Goal: Information Seeking & Learning: Learn about a topic

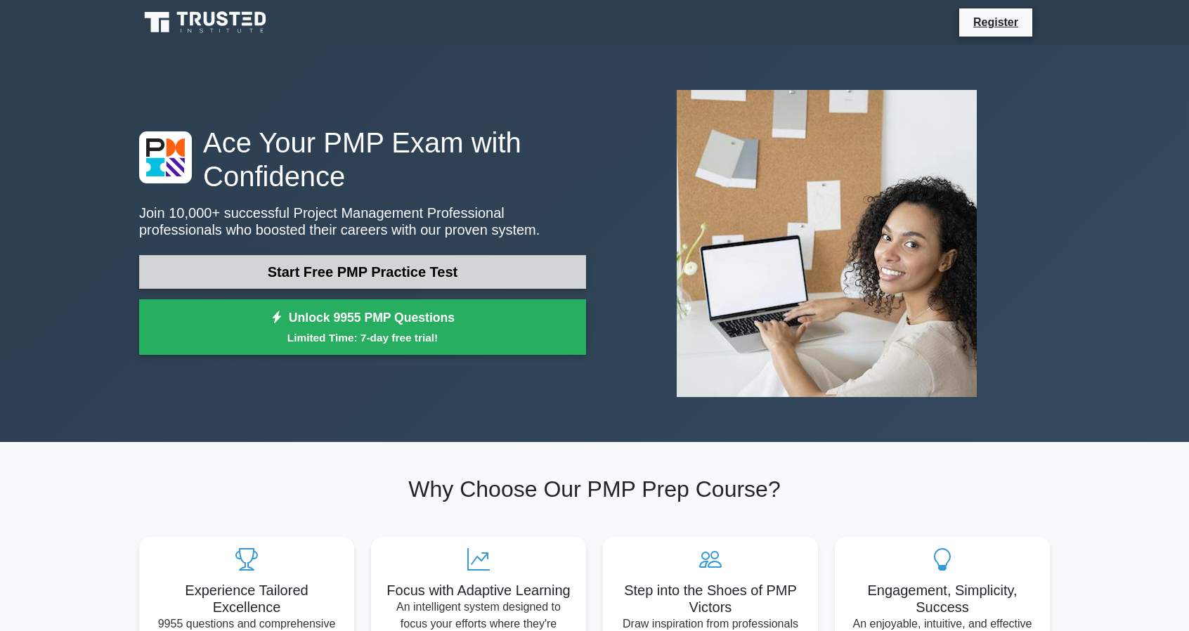
click at [303, 262] on link "Start Free PMP Practice Test" at bounding box center [362, 272] width 447 height 34
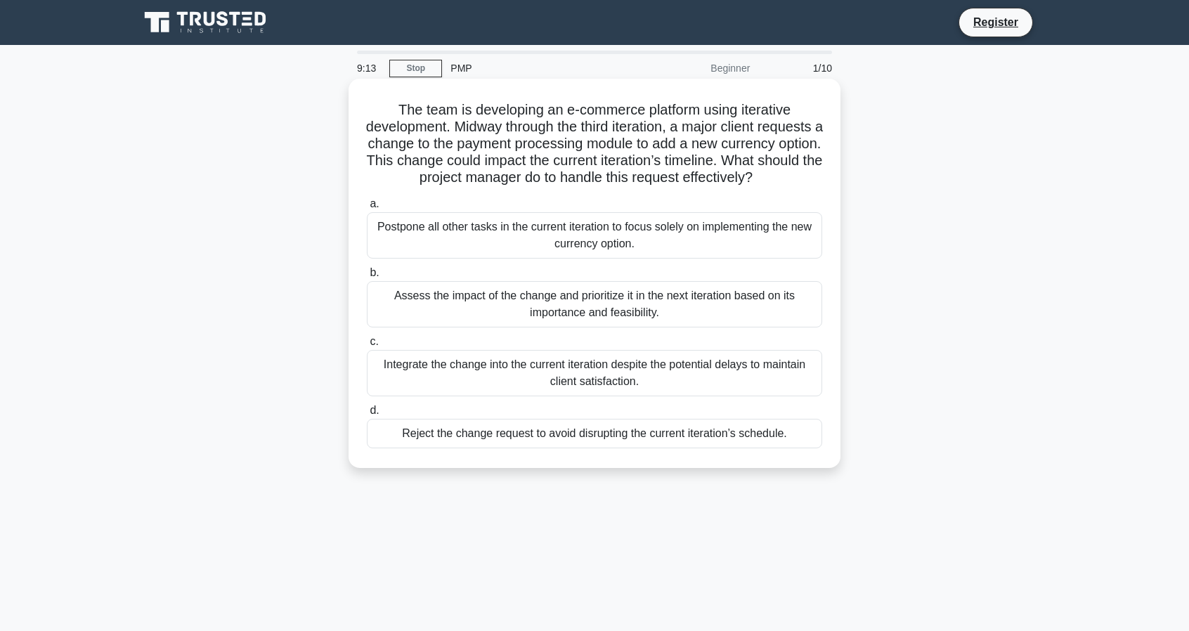
click at [553, 325] on div "Assess the impact of the change and prioritize it in the next iteration based o…" at bounding box center [594, 304] width 455 height 46
click at [367, 278] on input "b. Assess the impact of the change and prioritize it in the next iteration base…" at bounding box center [367, 272] width 0 height 9
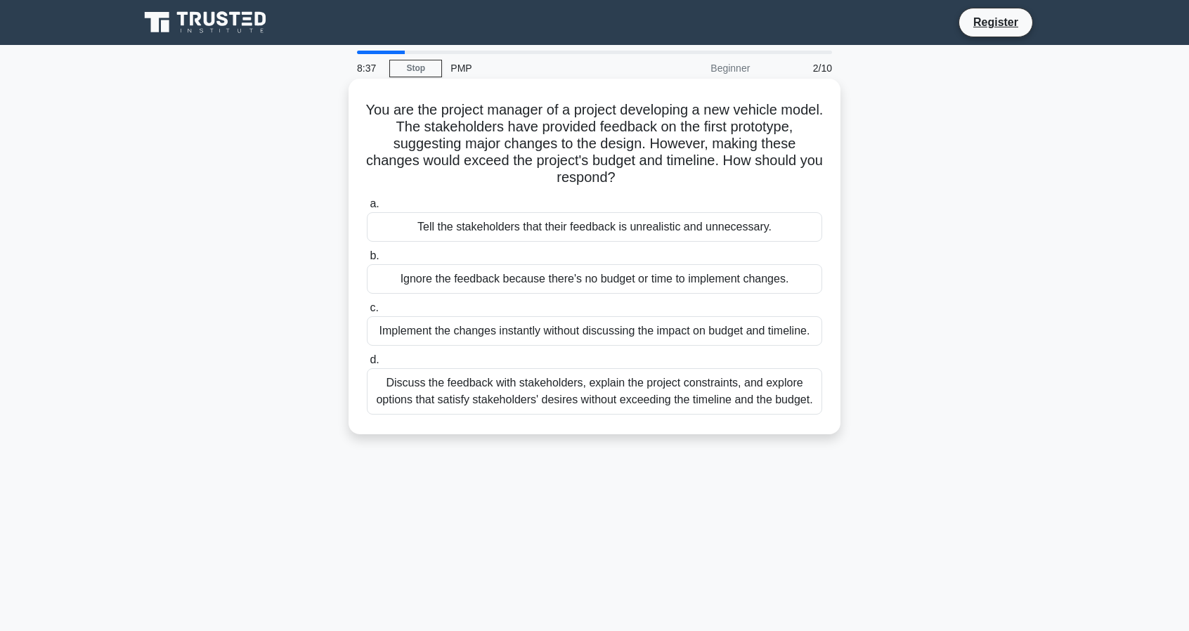
click at [551, 391] on div "Discuss the feedback with stakeholders, explain the project constraints, and ex…" at bounding box center [594, 391] width 455 height 46
click at [367, 365] on input "d. Discuss the feedback with stakeholders, explain the project constraints, and…" at bounding box center [367, 360] width 0 height 9
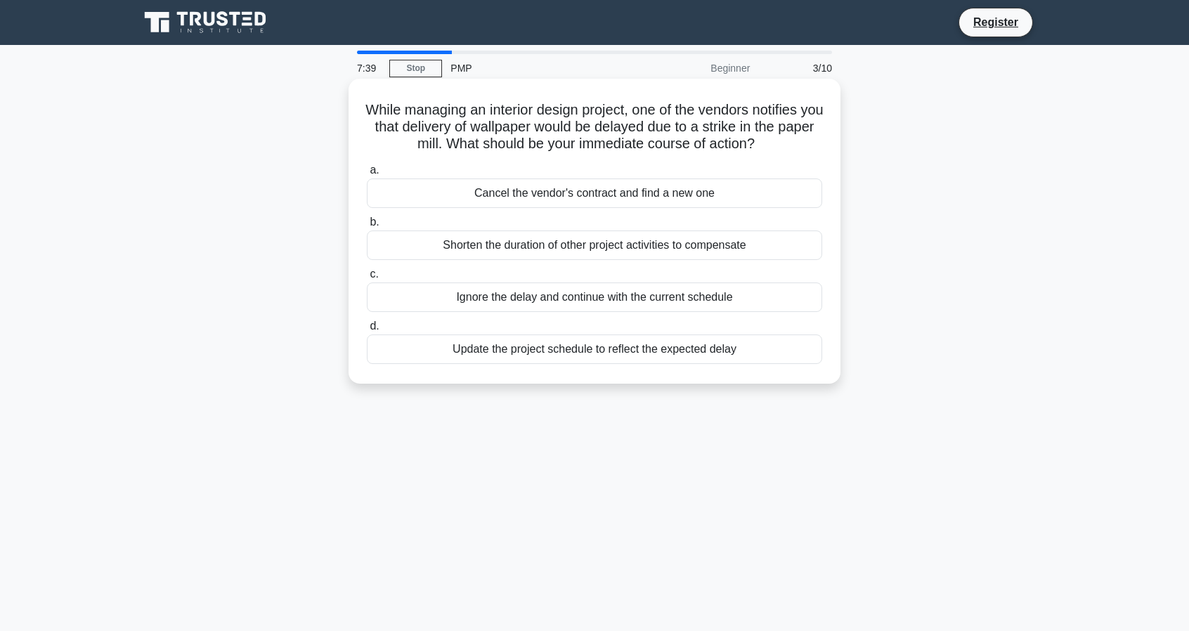
click at [602, 352] on div "Update the project schedule to reflect the expected delay" at bounding box center [594, 350] width 455 height 30
click at [367, 331] on input "d. Update the project schedule to reflect the expected delay" at bounding box center [367, 326] width 0 height 9
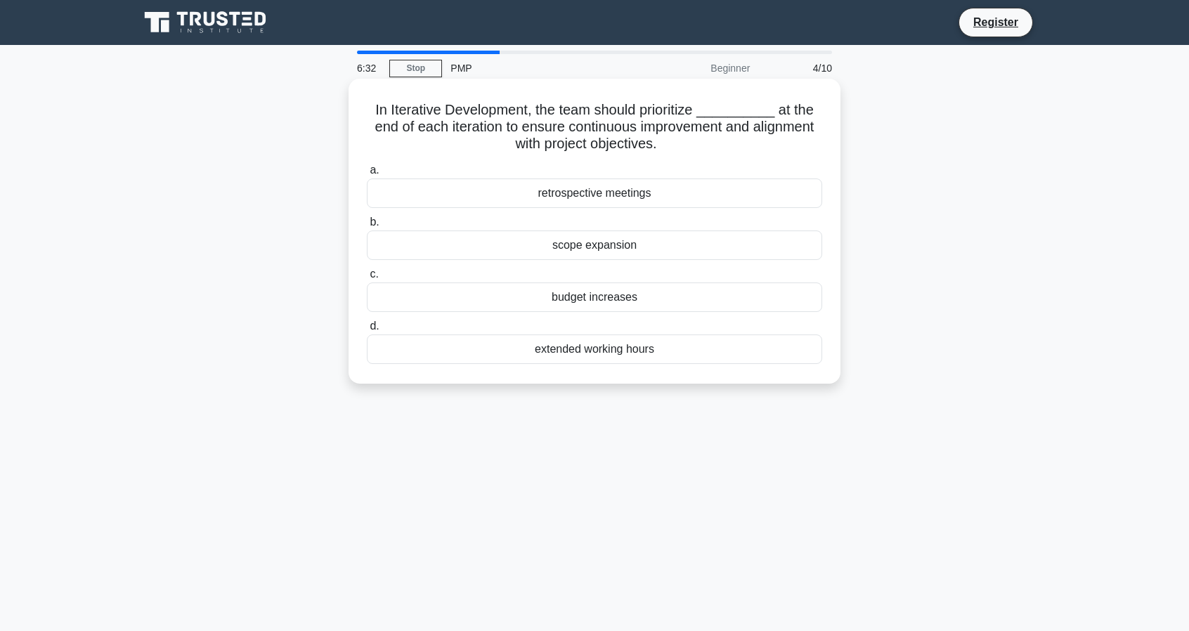
click at [628, 190] on div "retrospective meetings" at bounding box center [594, 194] width 455 height 30
click at [367, 175] on input "a. retrospective meetings" at bounding box center [367, 170] width 0 height 9
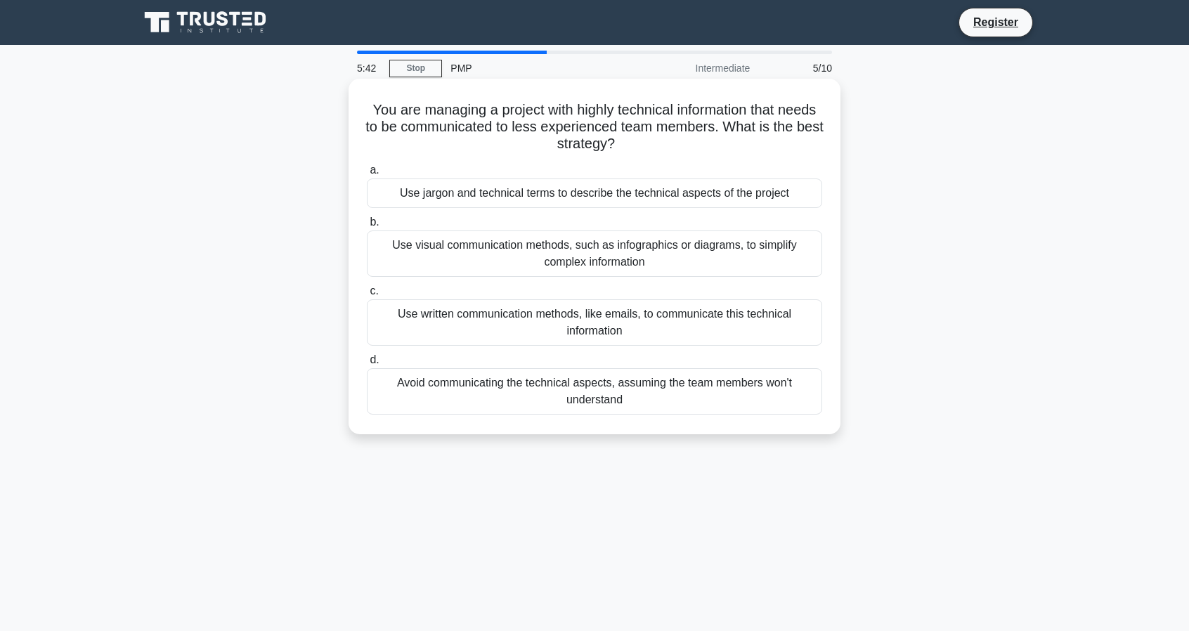
click at [576, 247] on div "Use visual communication methods, such as infographics or diagrams, to simplify…" at bounding box center [594, 254] width 455 height 46
click at [367, 227] on input "b. Use visual communication methods, such as infographics or diagrams, to simpl…" at bounding box center [367, 222] width 0 height 9
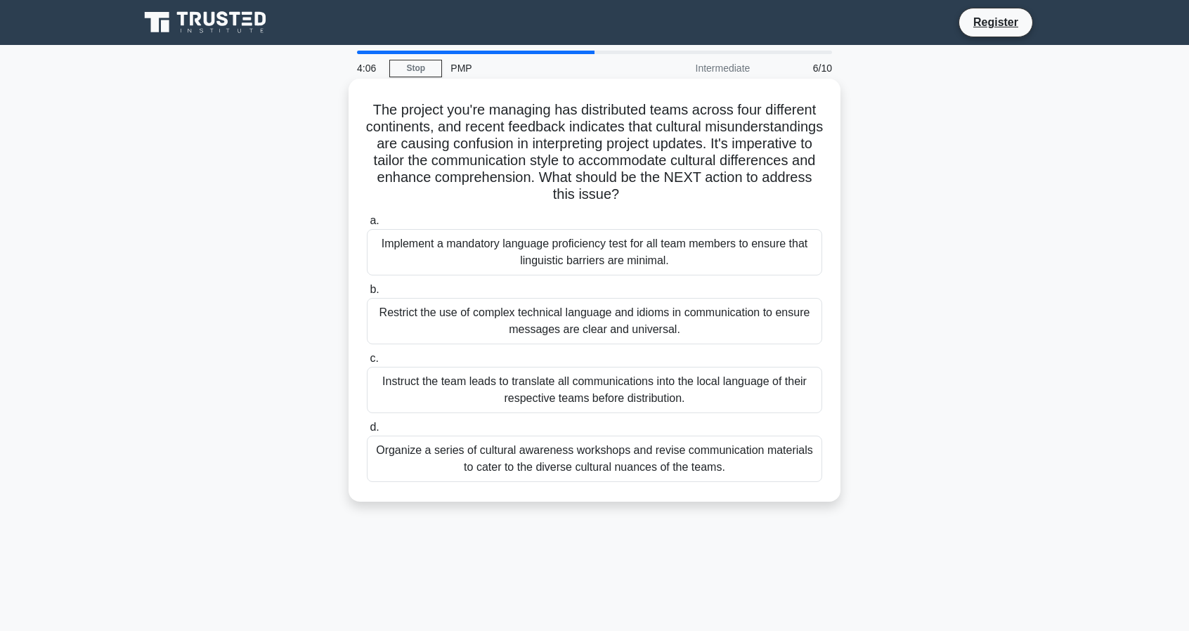
click at [552, 252] on div "Implement a mandatory language proficiency test for all team members to ensure …" at bounding box center [594, 252] width 455 height 46
click at [367, 226] on input "a. Implement a mandatory language proficiency test for all team members to ensu…" at bounding box center [367, 220] width 0 height 9
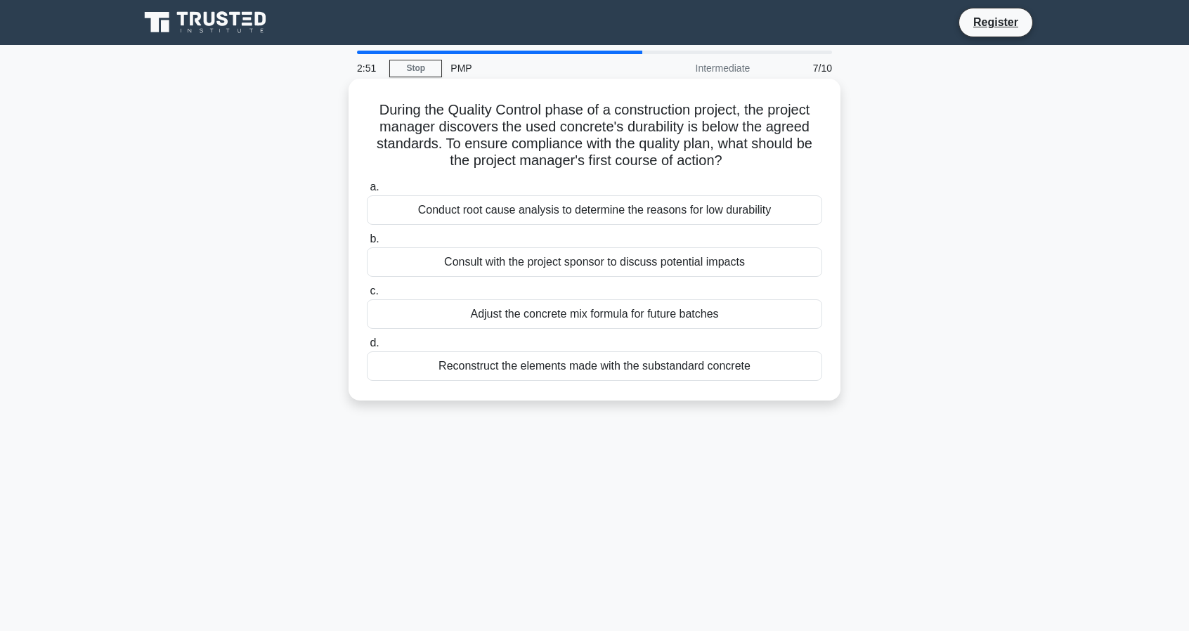
click at [561, 374] on div "Reconstruct the elements made with the substandard concrete" at bounding box center [594, 366] width 455 height 30
click at [367, 348] on input "d. Reconstruct the elements made with the substandard concrete" at bounding box center [367, 343] width 0 height 9
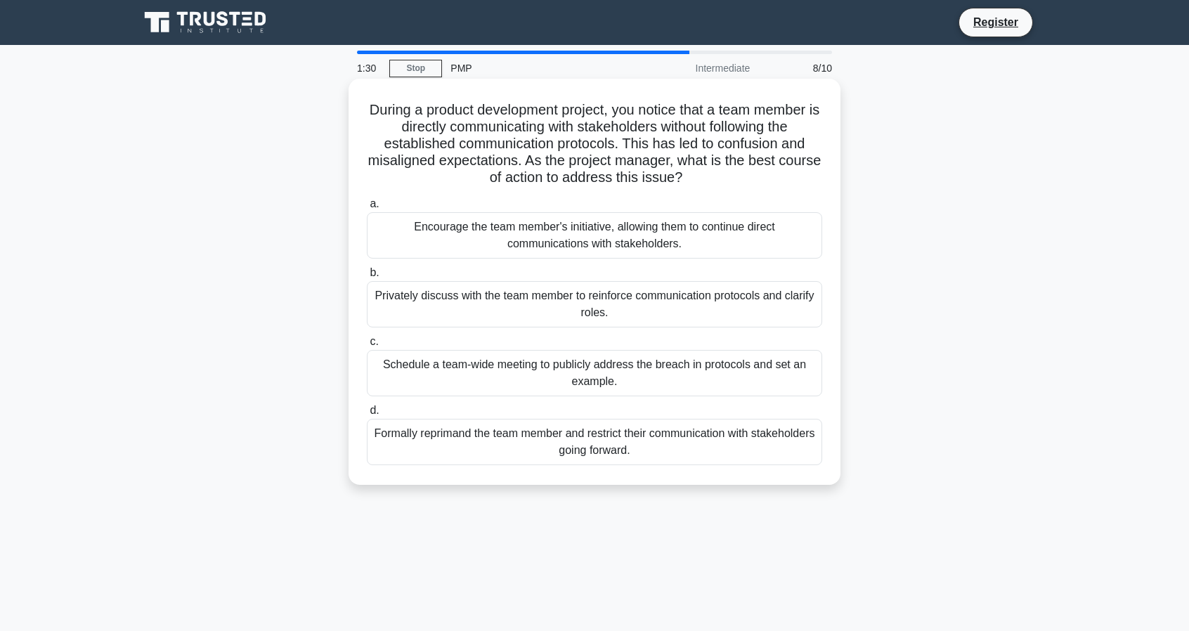
click at [573, 300] on div "Privately discuss with the team member to reinforce communication protocols and…" at bounding box center [594, 304] width 455 height 46
click at [367, 278] on input "b. Privately discuss with the team member to reinforce communication protocols …" at bounding box center [367, 272] width 0 height 9
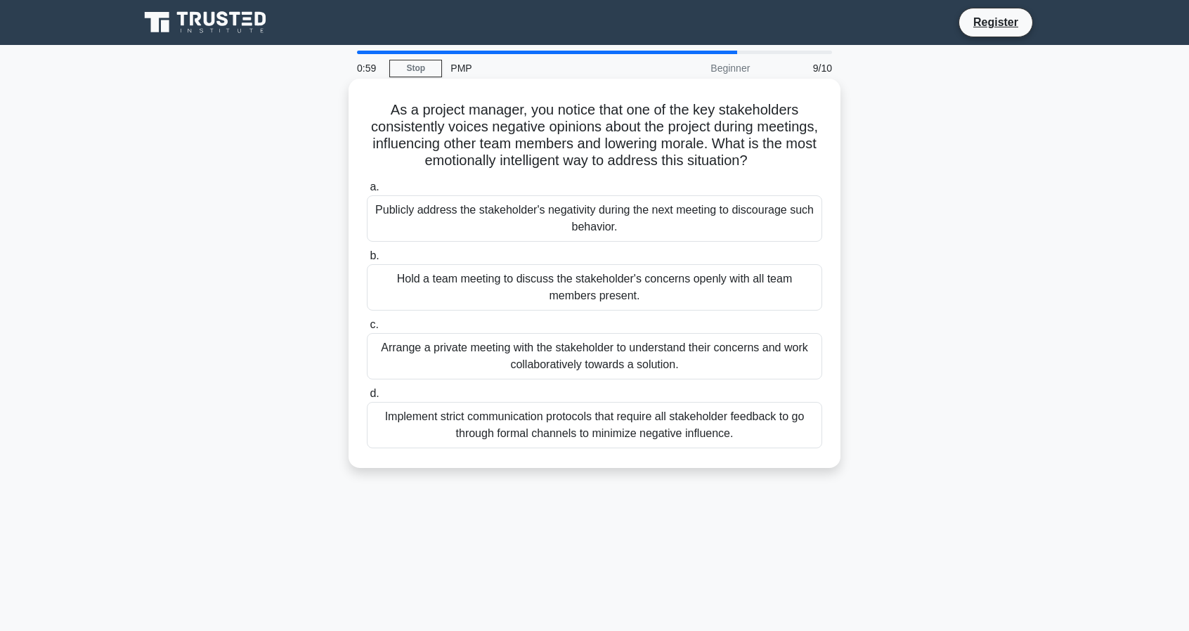
click at [590, 365] on div "Arrange a private meeting with the stakeholder to understand their concerns and…" at bounding box center [594, 356] width 455 height 46
click at [367, 330] on input "c. Arrange a private meeting with the stakeholder to understand their concerns …" at bounding box center [367, 324] width 0 height 9
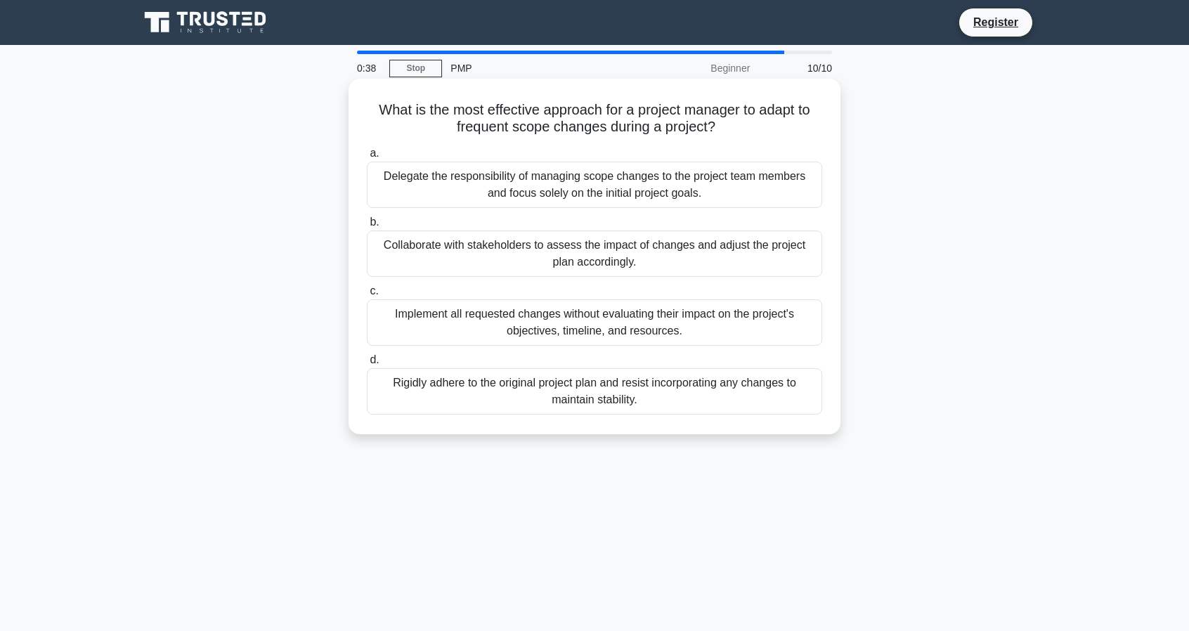
click at [618, 262] on div "Collaborate with stakeholders to assess the impact of changes and adjust the pr…" at bounding box center [594, 254] width 455 height 46
click at [367, 227] on input "b. Collaborate with stakeholders to assess the impact of changes and adjust the…" at bounding box center [367, 222] width 0 height 9
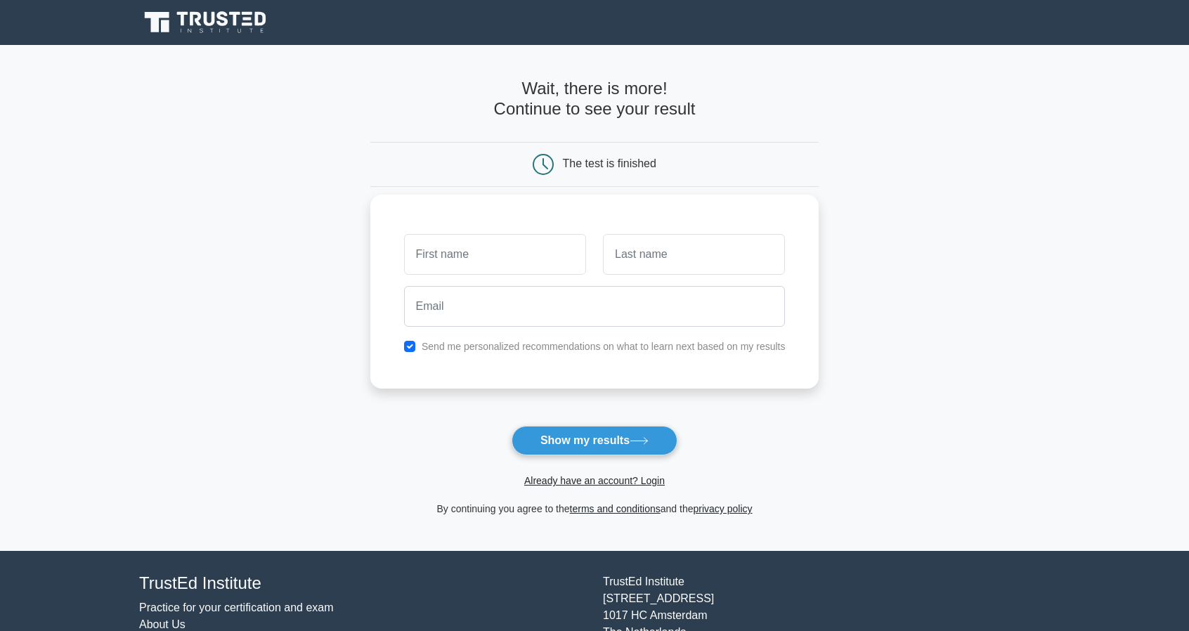
type input "["
type input "Prima"
click at [649, 258] on input "text" at bounding box center [694, 254] width 182 height 41
type input "yustanto"
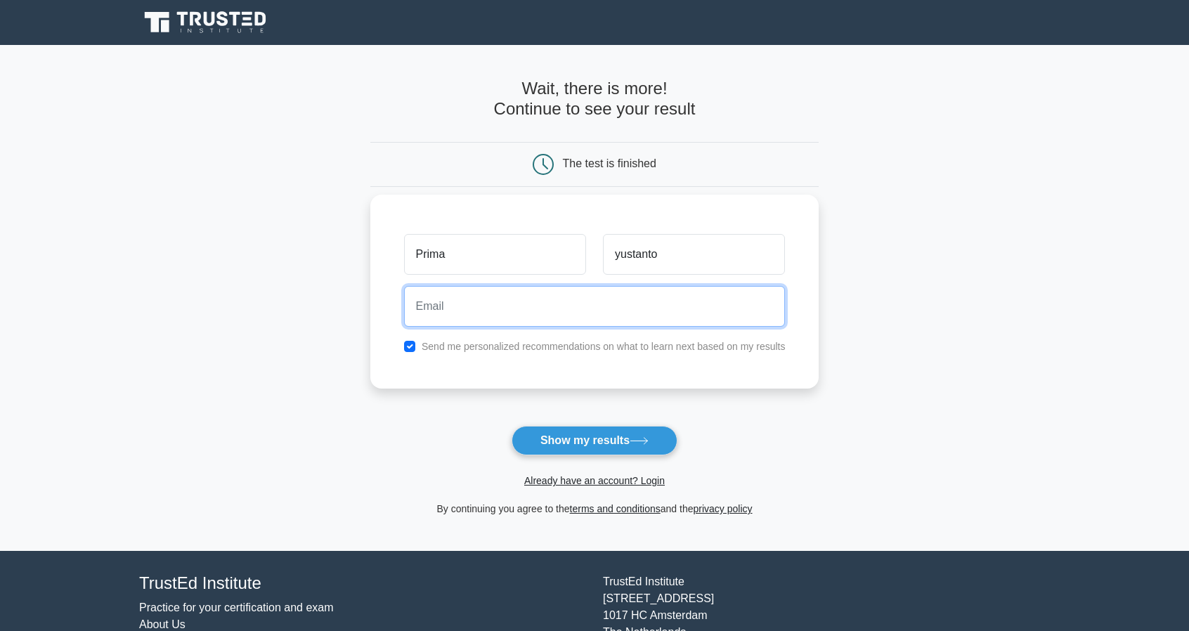
click at [635, 306] on input "email" at bounding box center [595, 306] width 382 height 41
type input "kingprima@gmail.com"
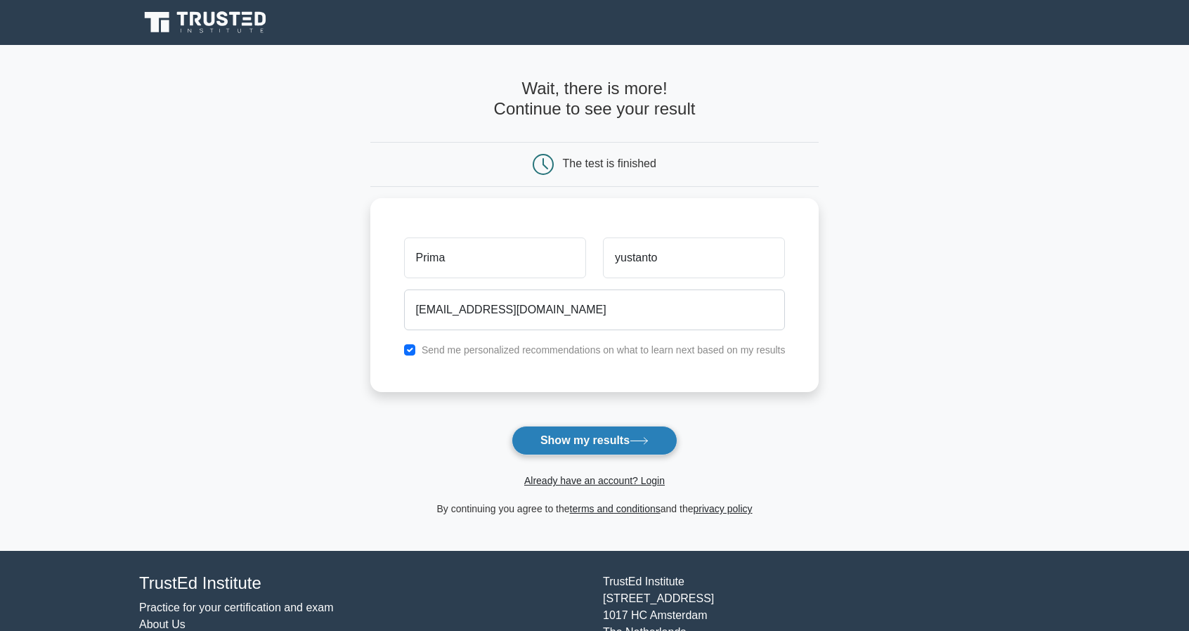
click at [602, 438] on button "Show my results" at bounding box center [595, 441] width 166 height 30
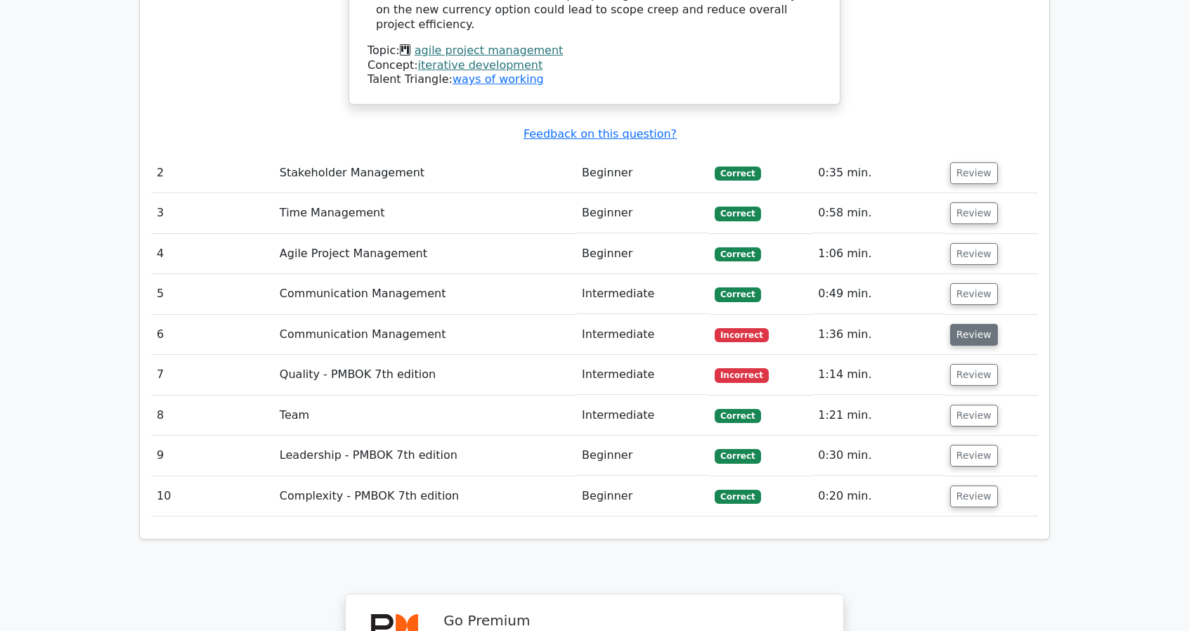
scroll to position [1834, 0]
click at [974, 325] on button "Review" at bounding box center [974, 336] width 48 height 22
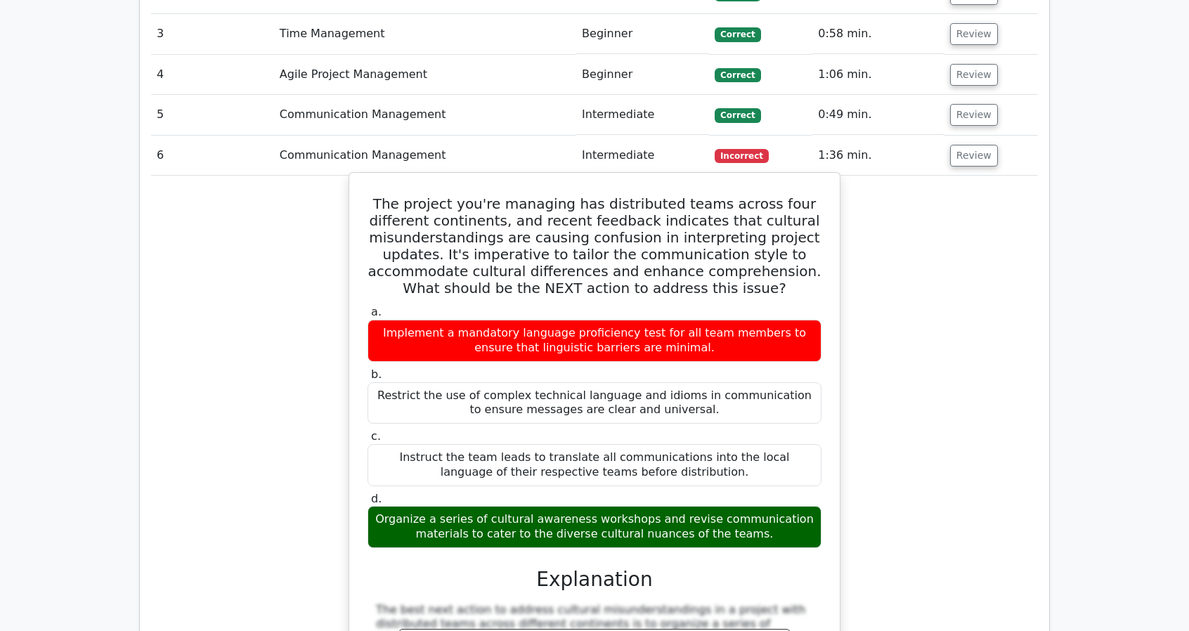
scroll to position [2016, 0]
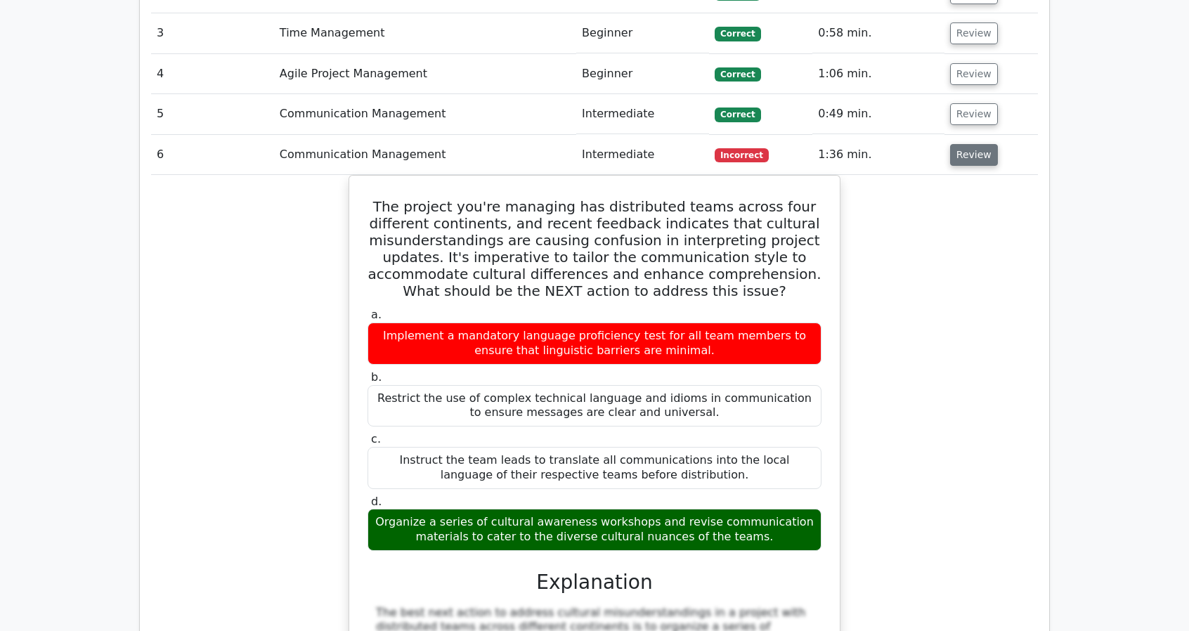
click at [971, 144] on button "Review" at bounding box center [974, 155] width 48 height 22
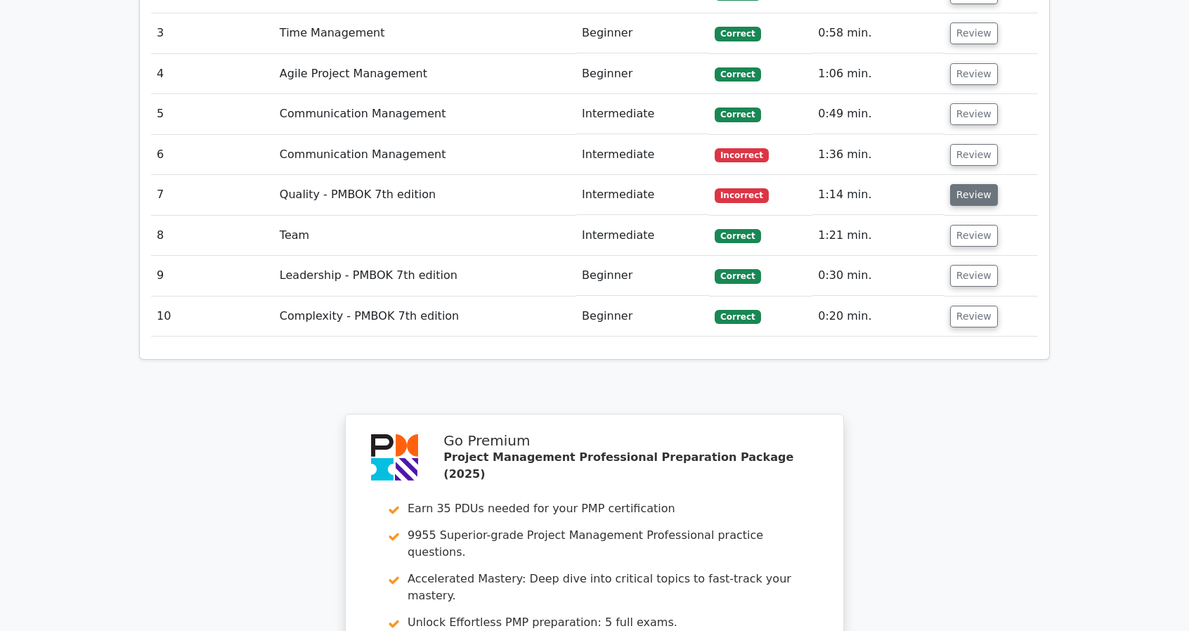
click at [967, 184] on button "Review" at bounding box center [974, 195] width 48 height 22
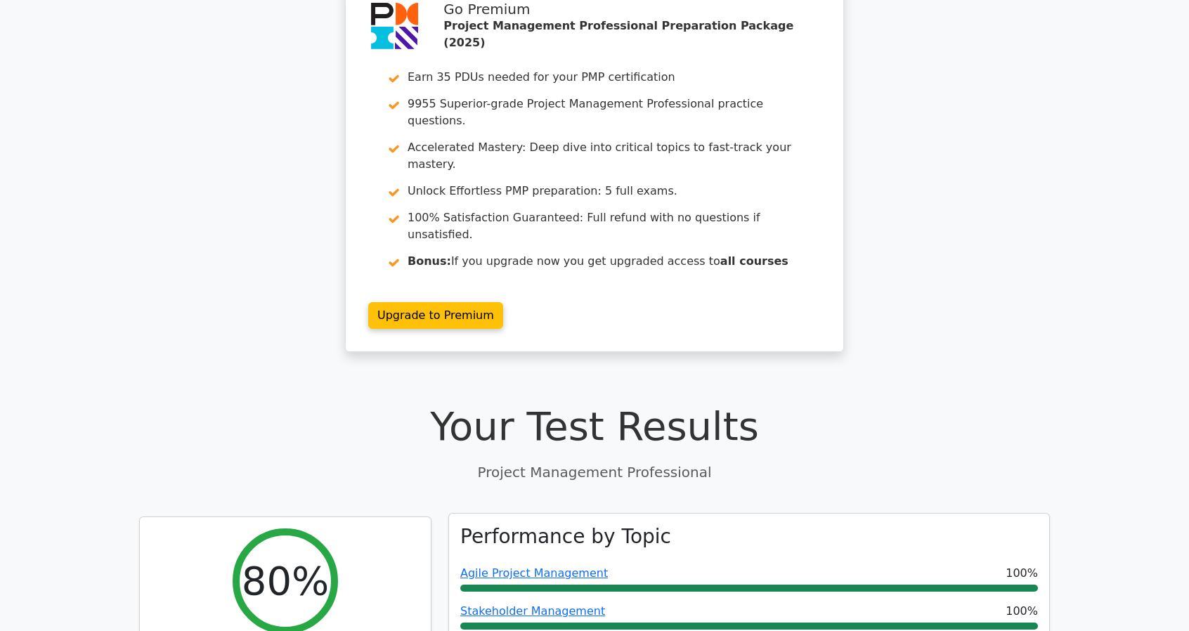
scroll to position [0, 0]
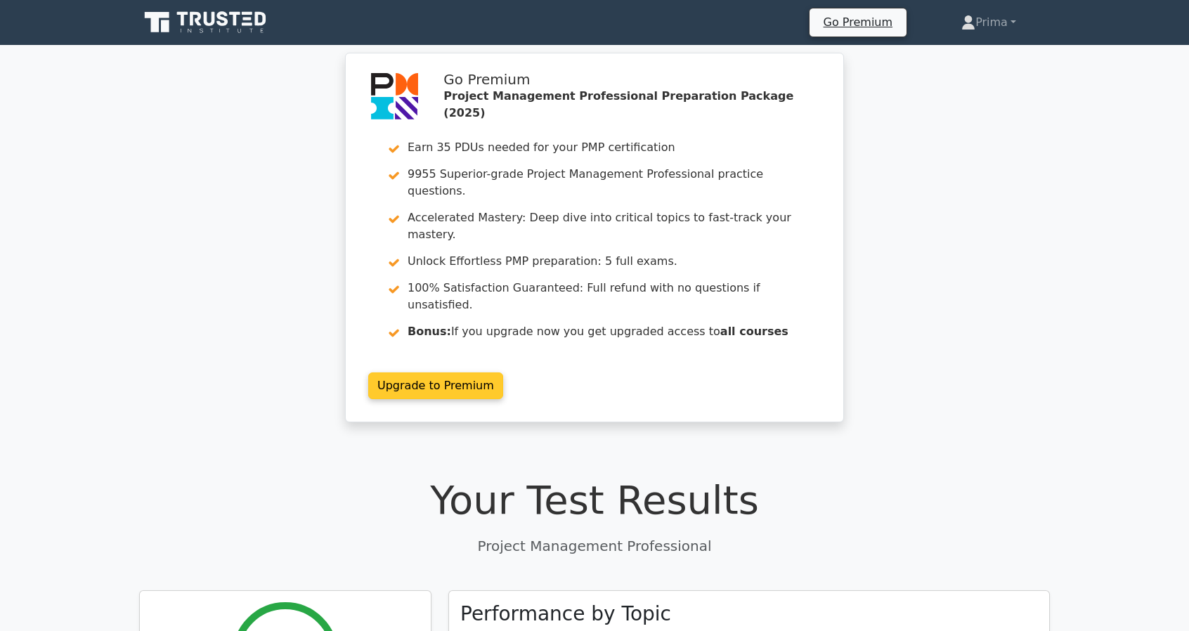
click at [455, 372] on link "Upgrade to Premium" at bounding box center [435, 385] width 135 height 27
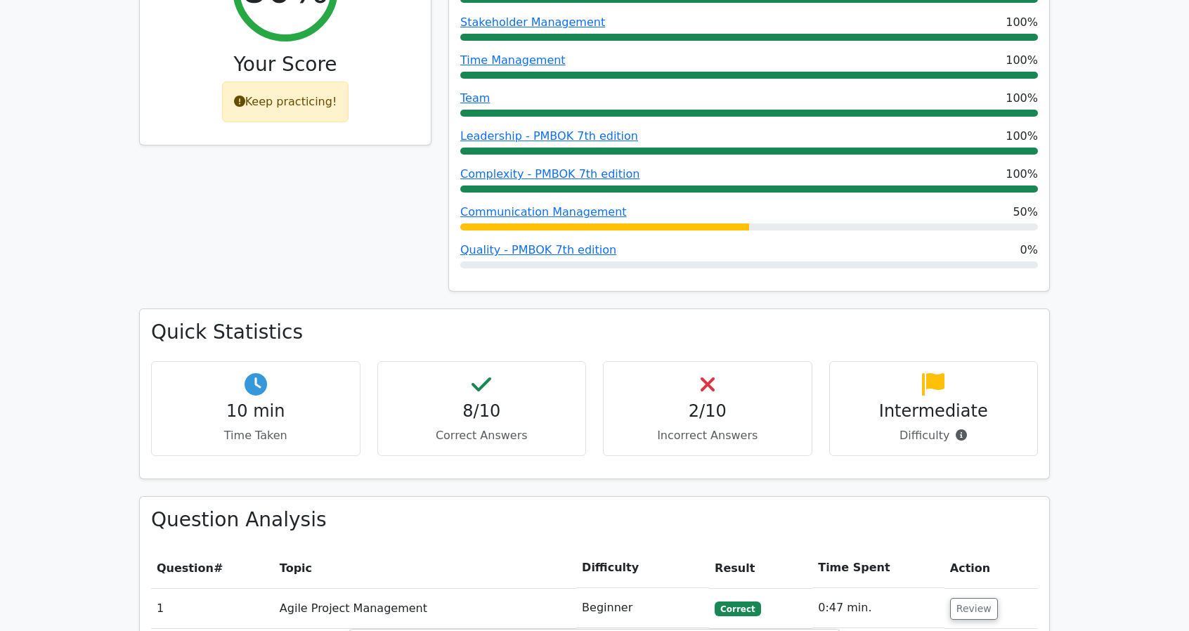
scroll to position [799, 0]
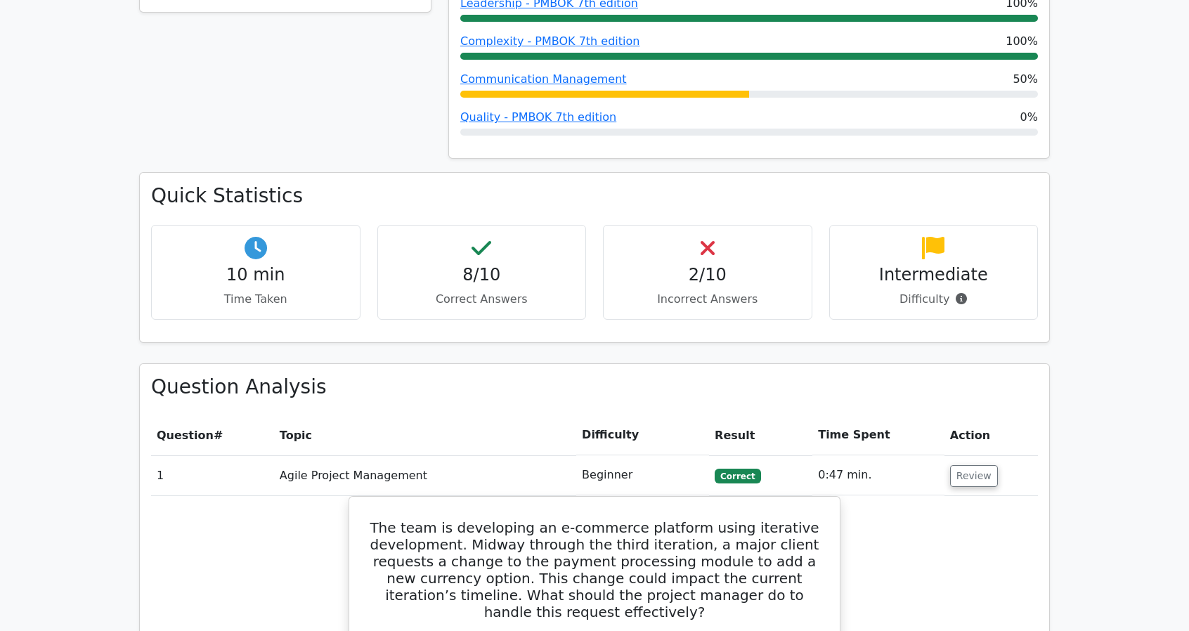
click at [936, 265] on h4 "Intermediate" at bounding box center [934, 275] width 186 height 20
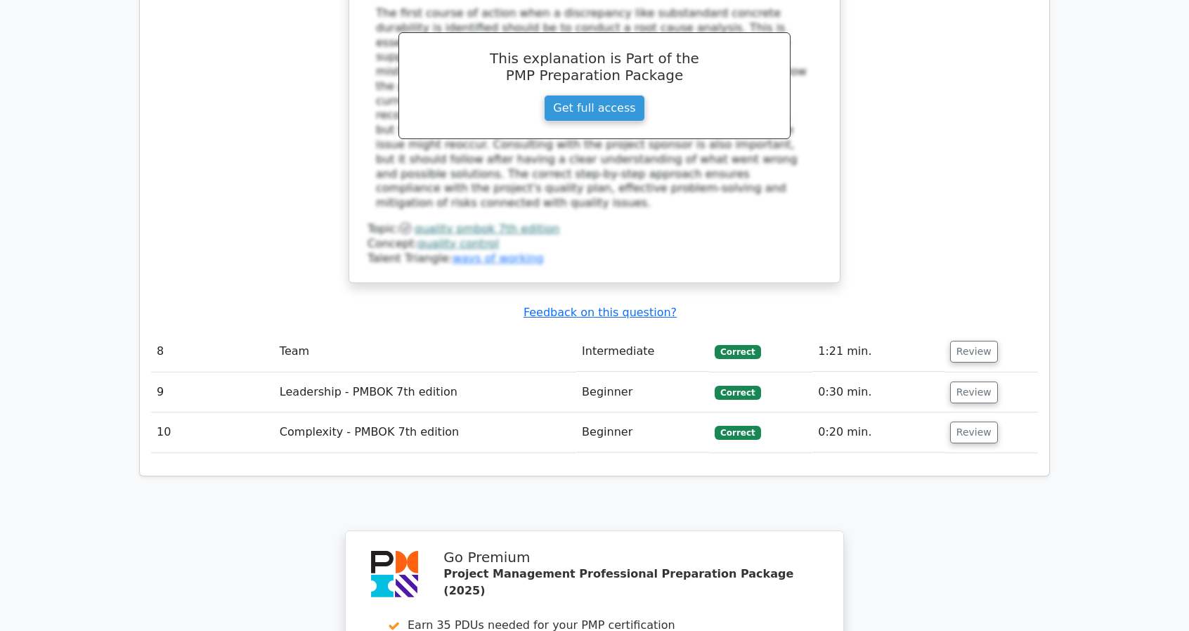
scroll to position [2933, 0]
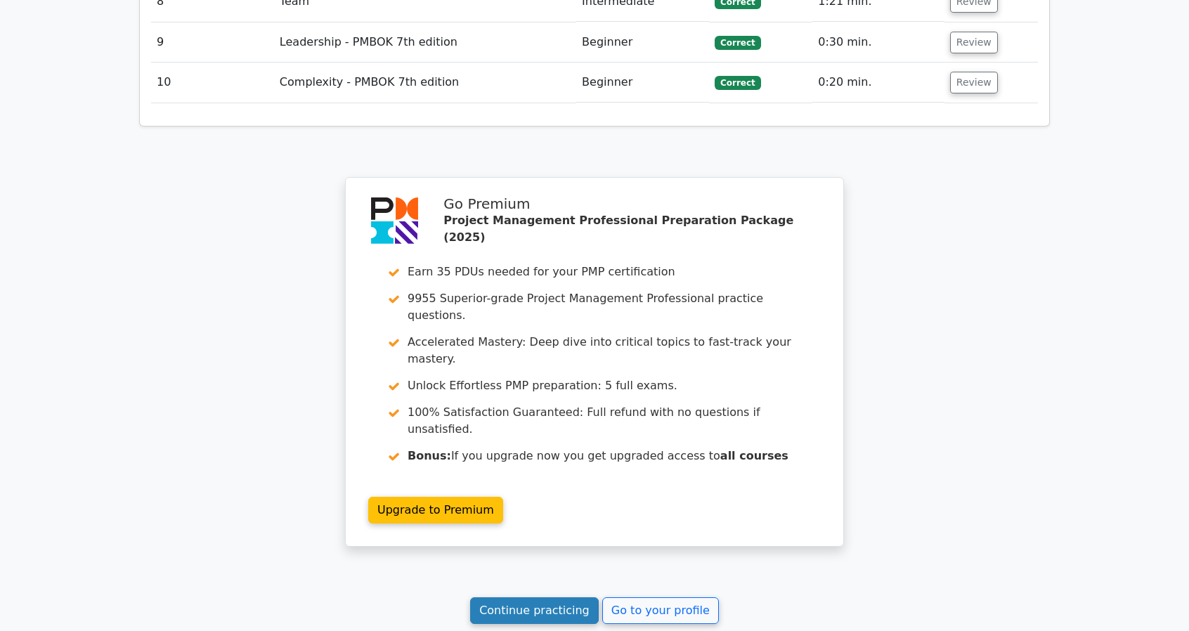
click at [537, 597] on link "Continue practicing" at bounding box center [534, 610] width 129 height 27
